Goal: Navigation & Orientation: Find specific page/section

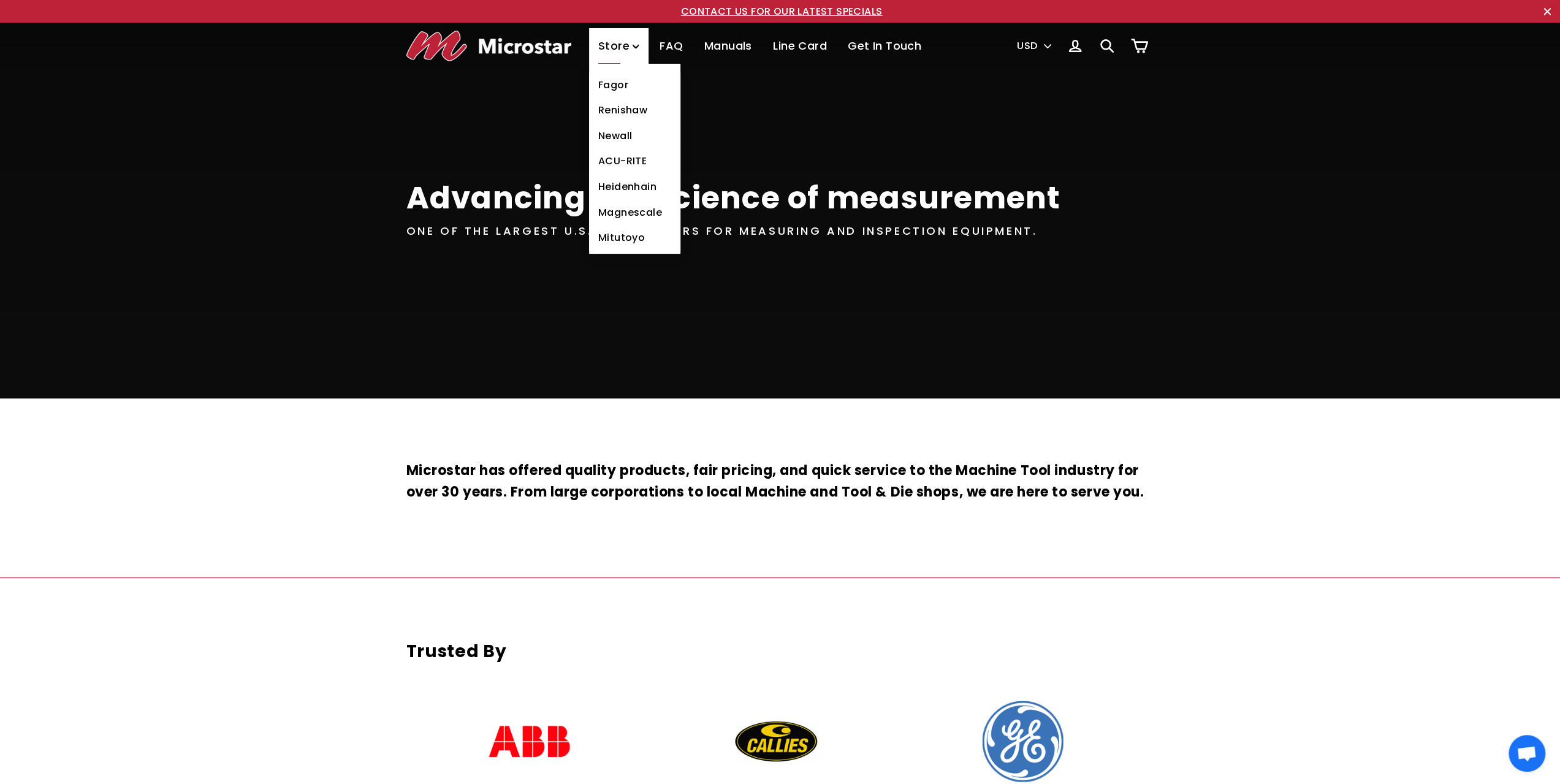
click at [611, 239] on link "Mitutoyo" at bounding box center [634, 238] width 91 height 26
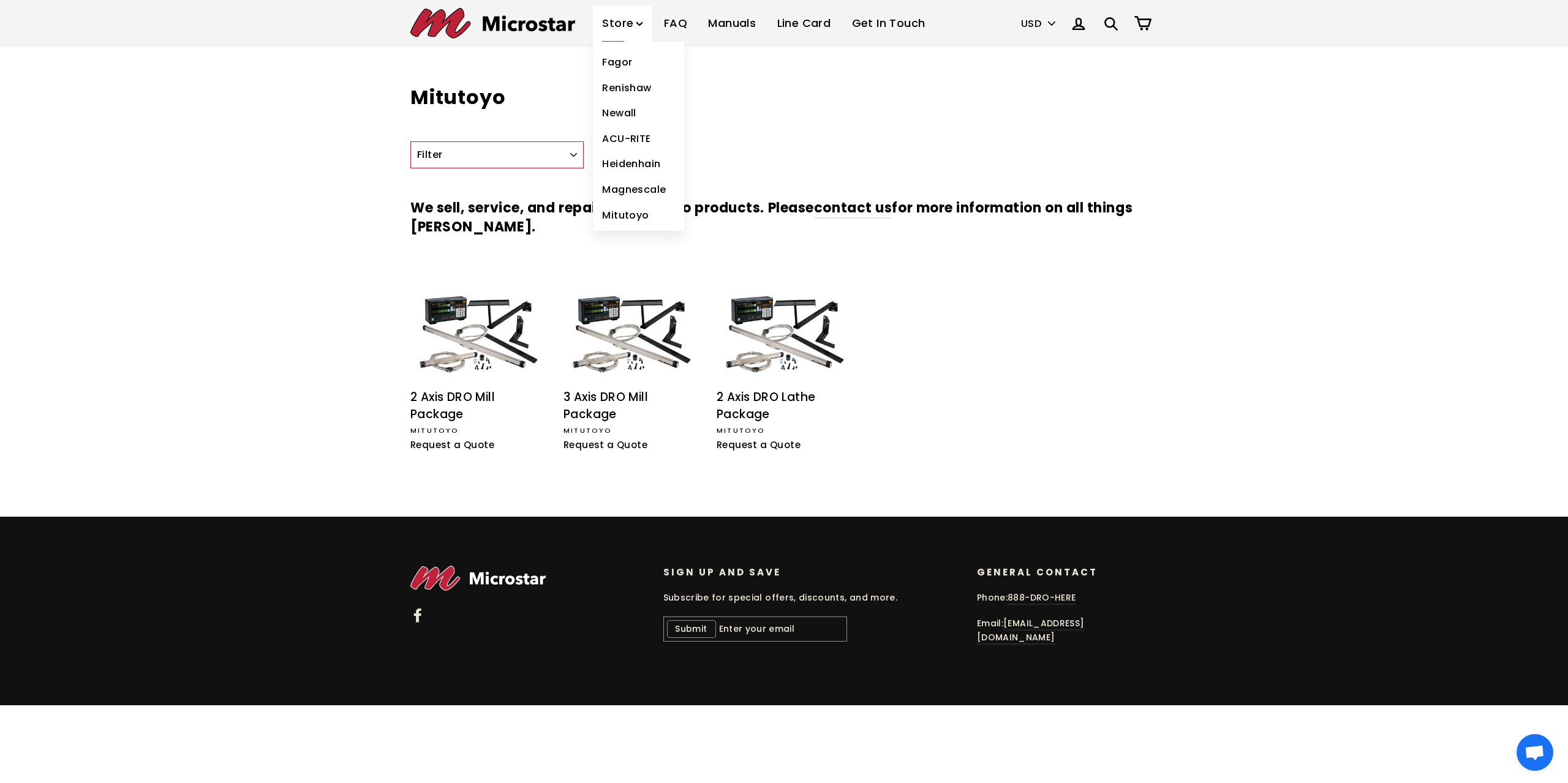
click at [619, 197] on link "Magnescale" at bounding box center [638, 190] width 91 height 26
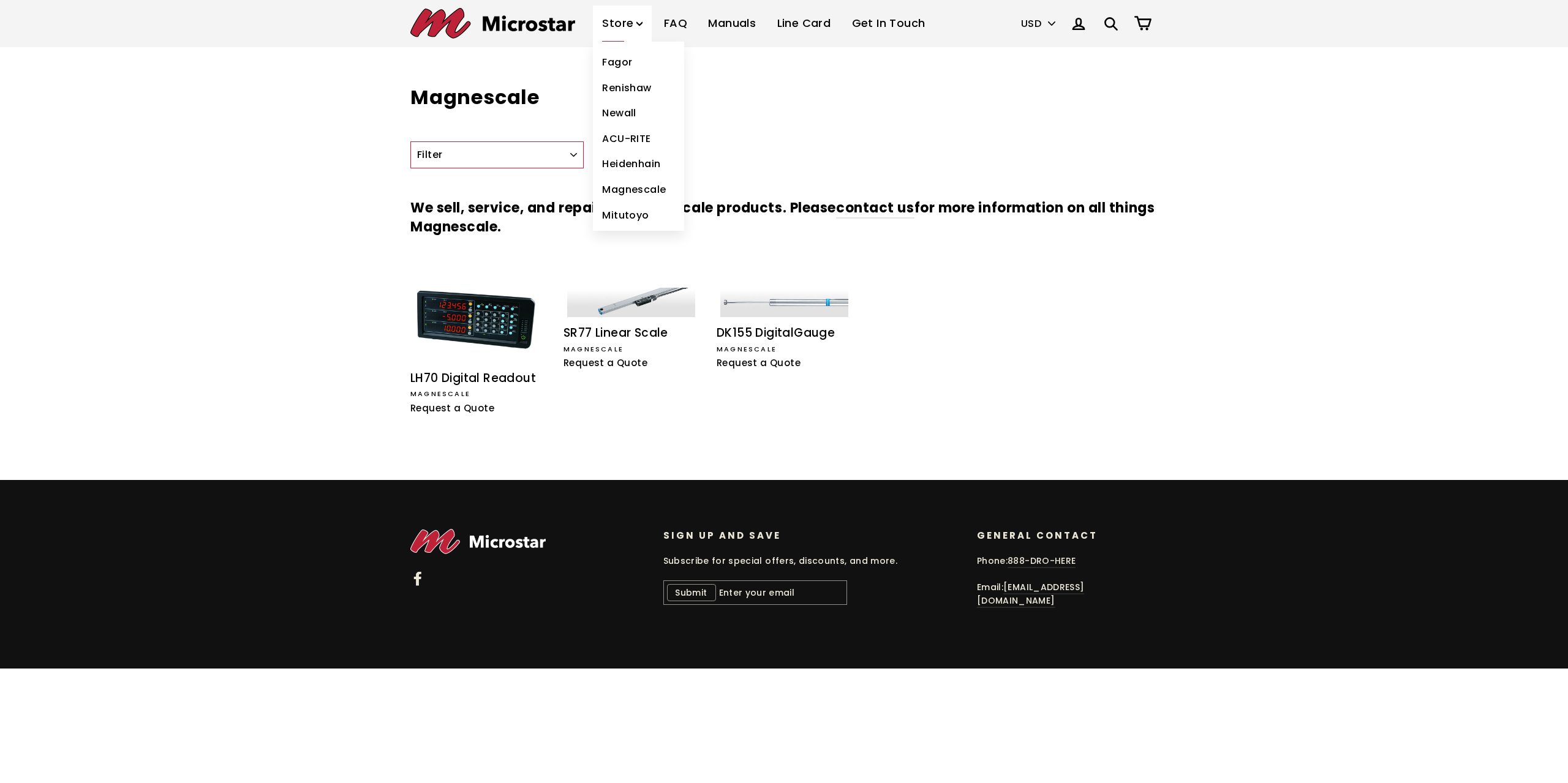
click at [617, 158] on link "Heidenhain" at bounding box center [638, 164] width 91 height 26
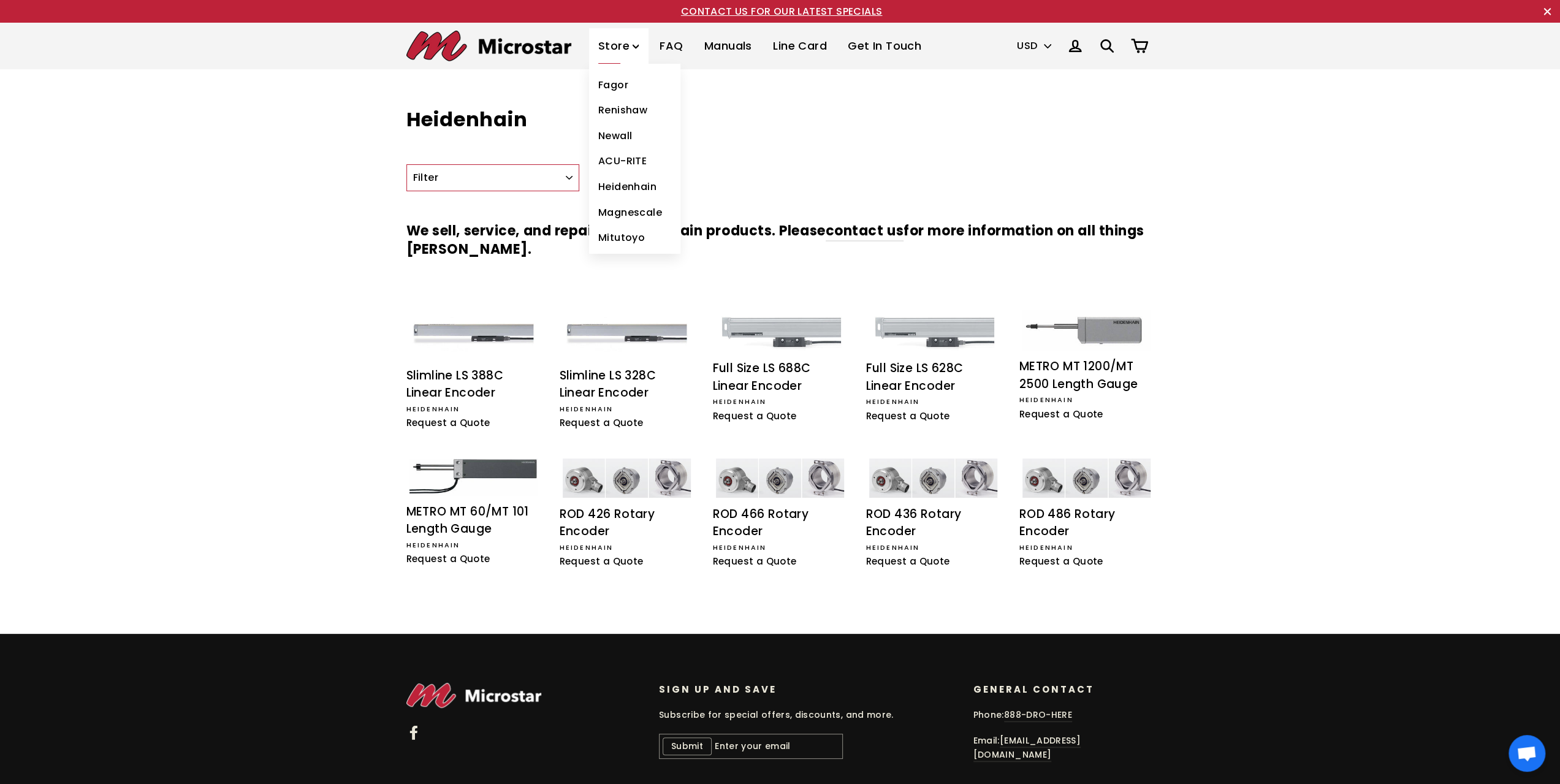
click at [617, 162] on link "ACU-RITE" at bounding box center [634, 161] width 91 height 26
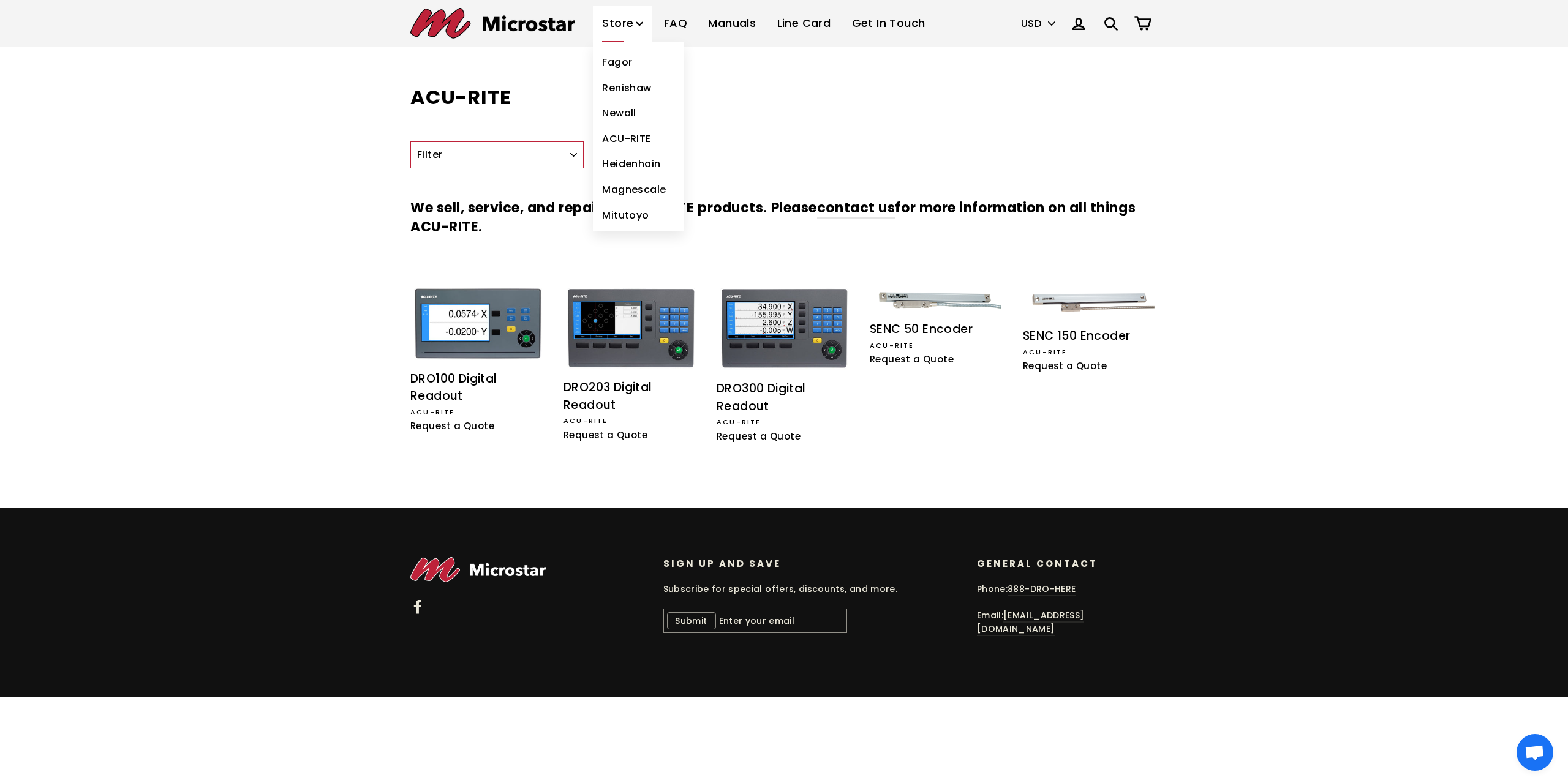
click at [608, 117] on link "Newall" at bounding box center [638, 113] width 91 height 26
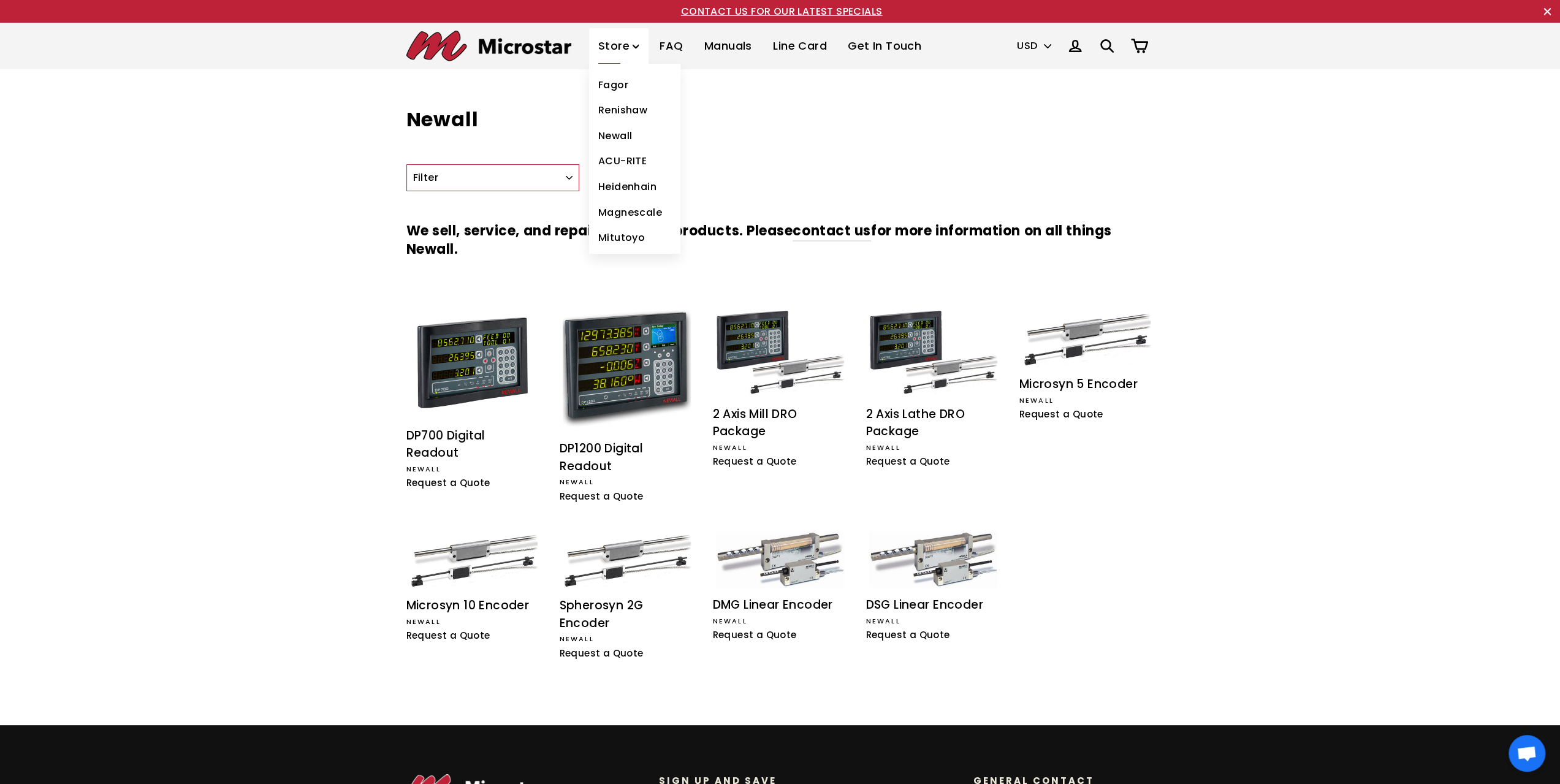
click at [613, 84] on link "Fagor" at bounding box center [634, 85] width 91 height 26
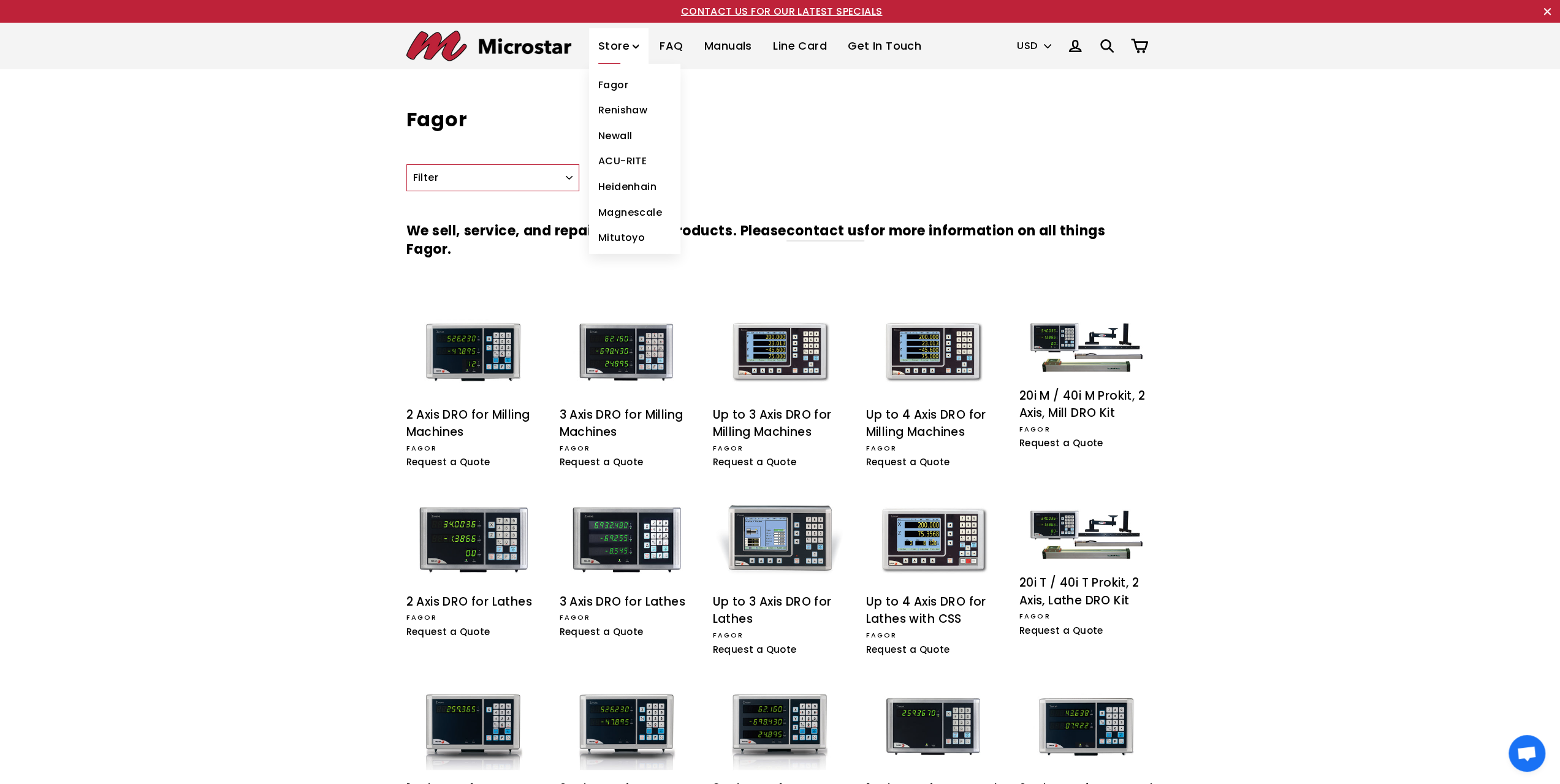
click at [599, 91] on link "Fagor" at bounding box center [634, 85] width 91 height 26
click at [611, 411] on div "3 Axis DRO for Milling Machines" at bounding box center [627, 424] width 135 height 35
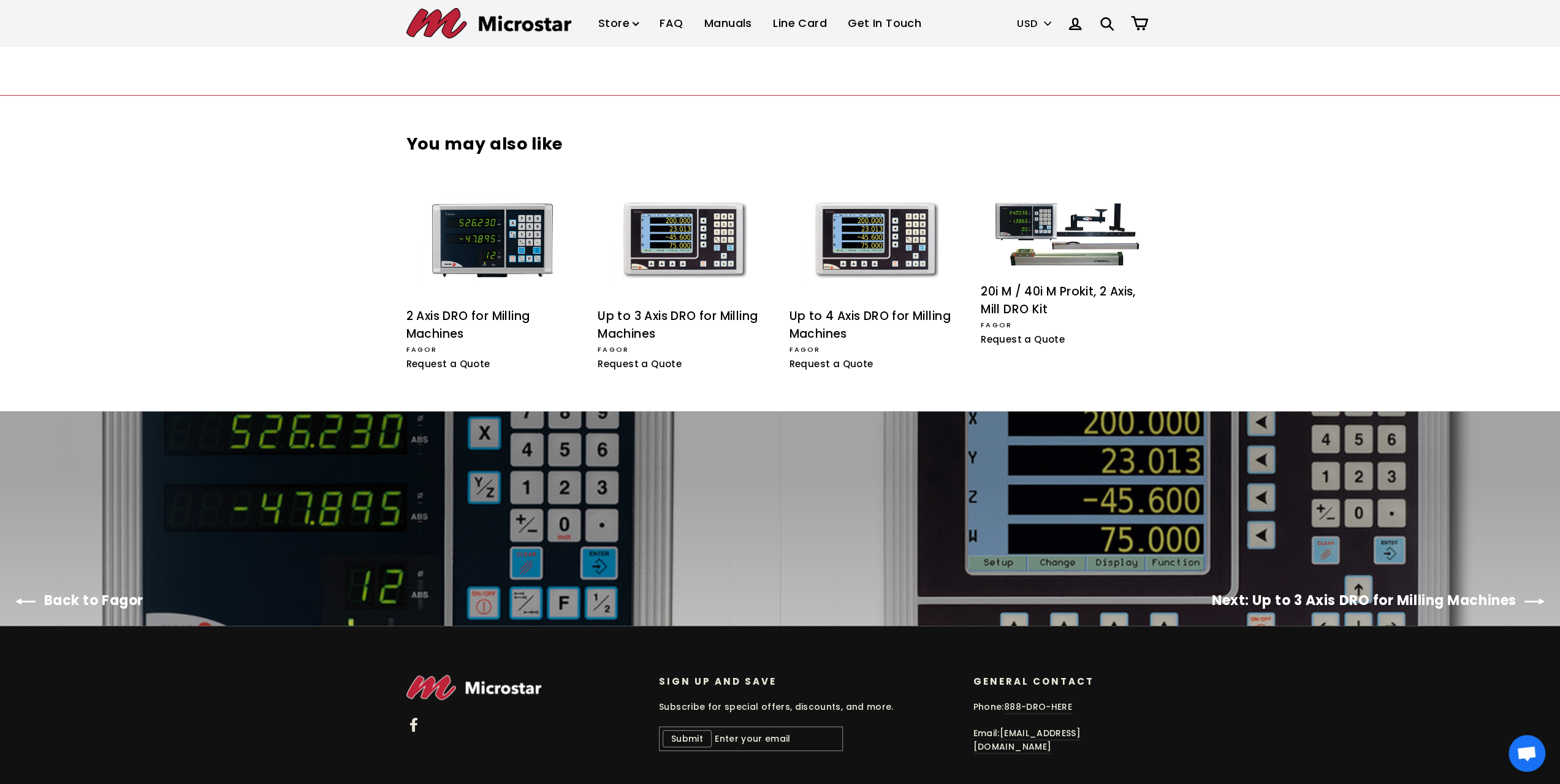
scroll to position [753, 0]
